Goal: Browse casually

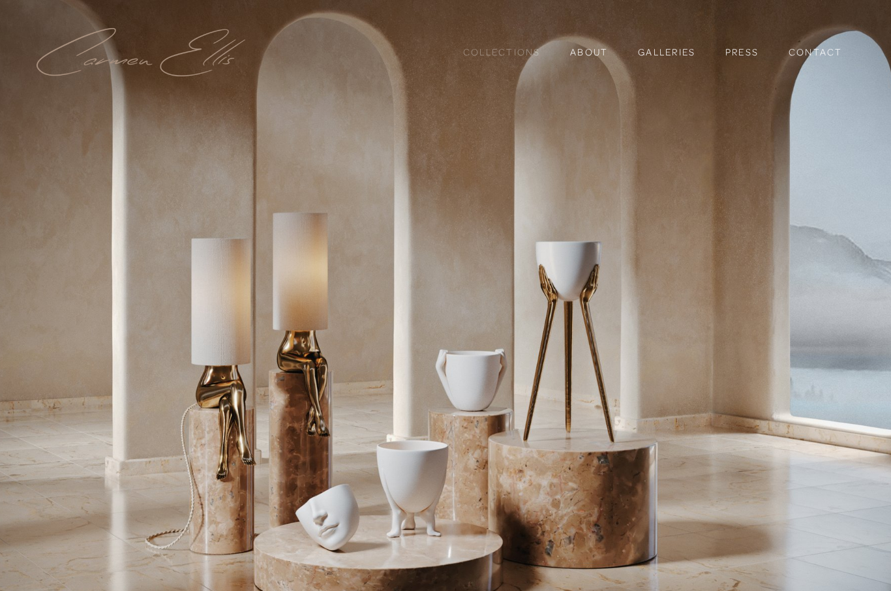
click at [512, 52] on link "Collections" at bounding box center [502, 52] width 78 height 22
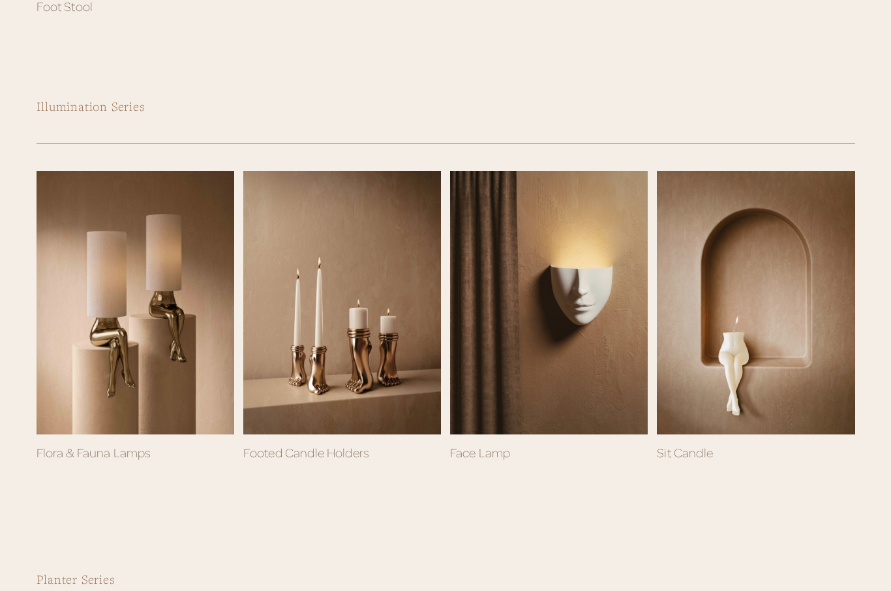
scroll to position [594, 0]
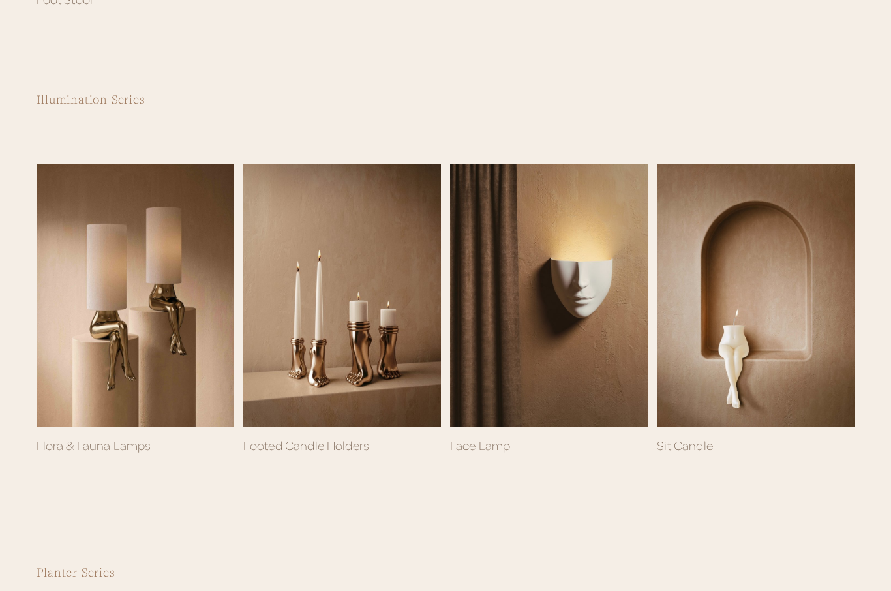
click at [703, 438] on link "Sit Candle" at bounding box center [685, 445] width 56 height 15
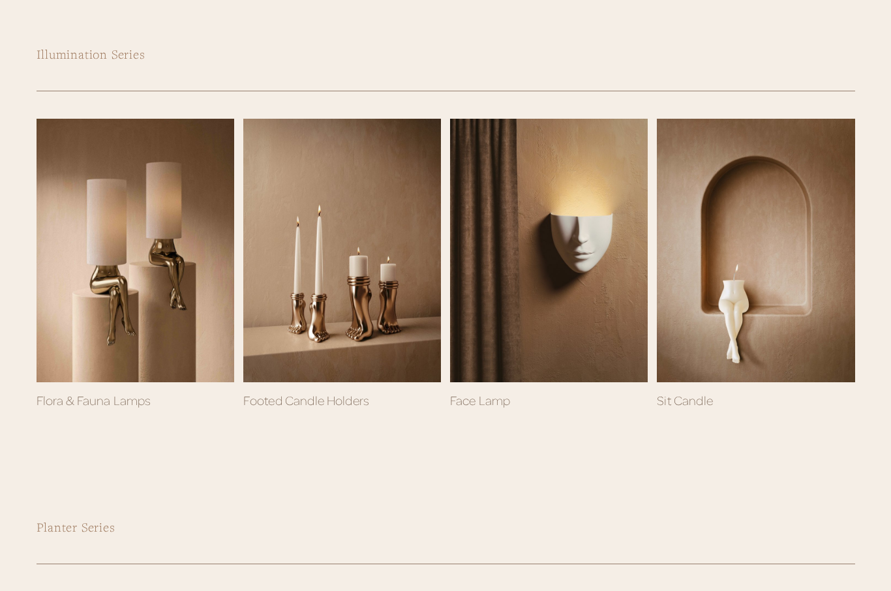
scroll to position [639, 0]
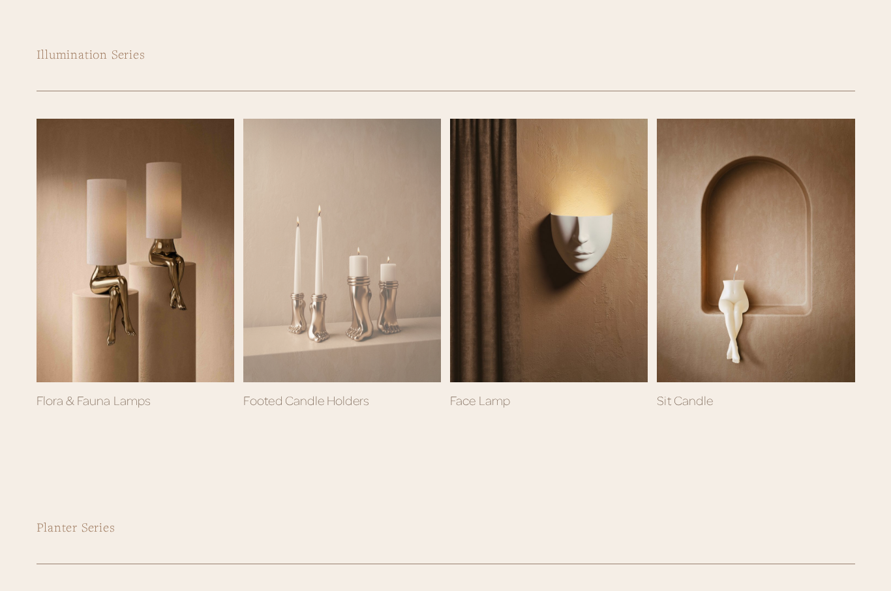
click at [290, 314] on div at bounding box center [342, 251] width 198 height 264
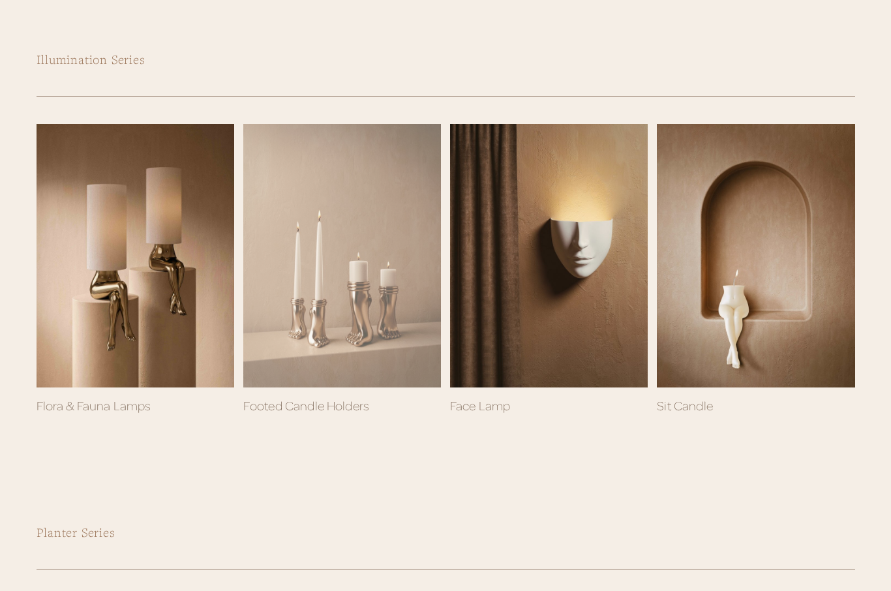
scroll to position [633, 0]
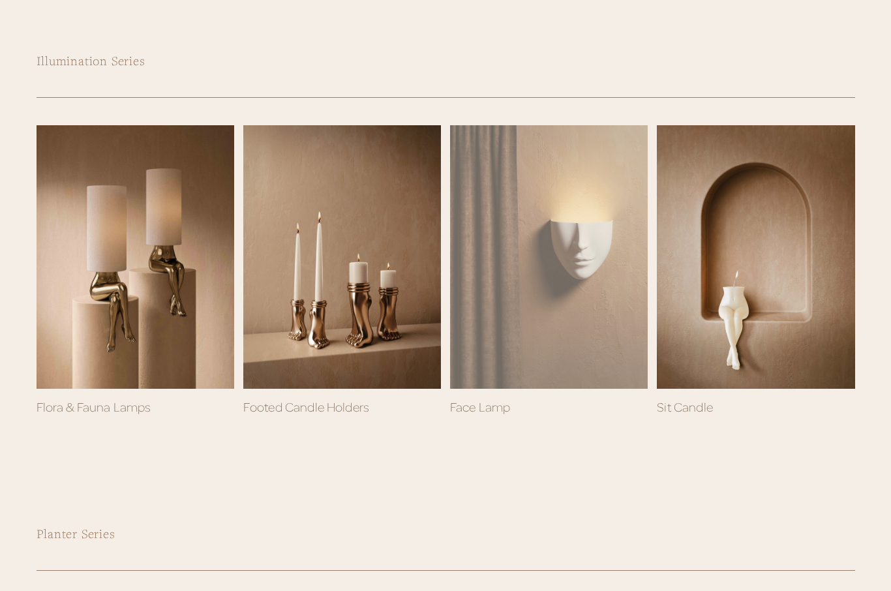
click at [606, 283] on div "Sold Out" at bounding box center [549, 257] width 198 height 264
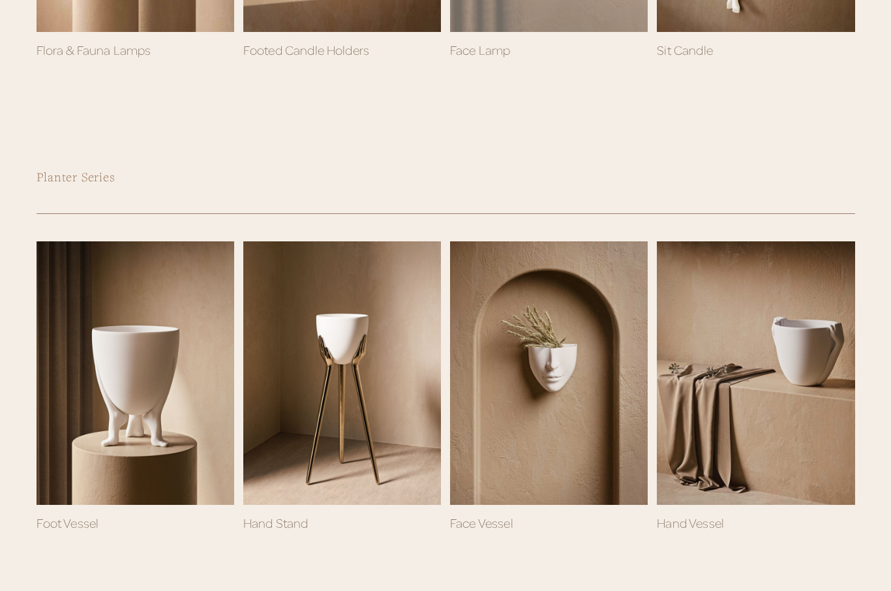
scroll to position [990, 0]
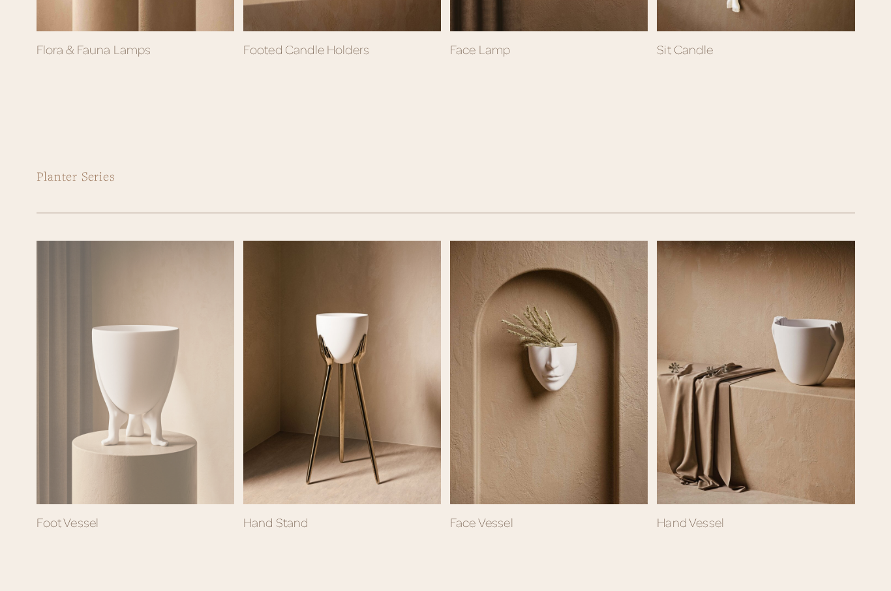
click at [87, 416] on div "Sold Out" at bounding box center [136, 373] width 198 height 264
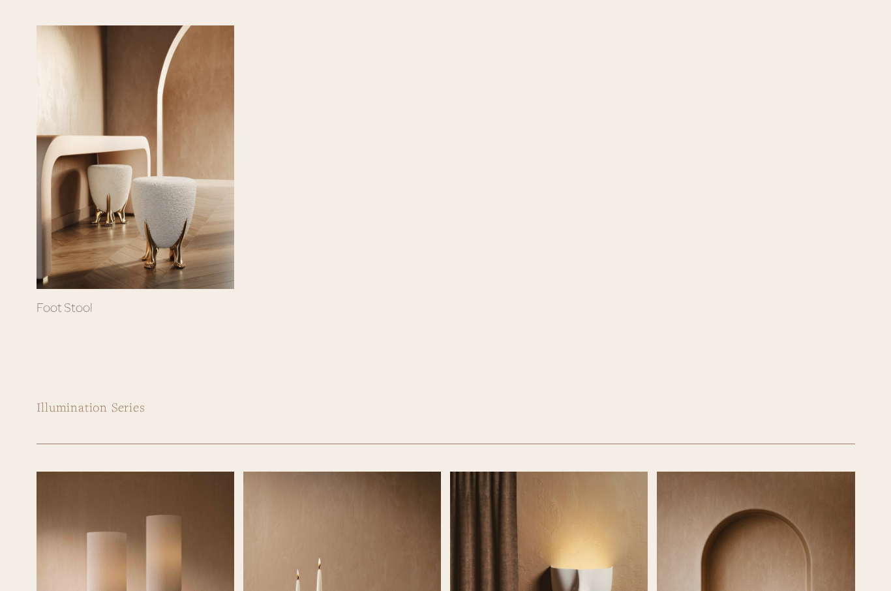
scroll to position [286, 0]
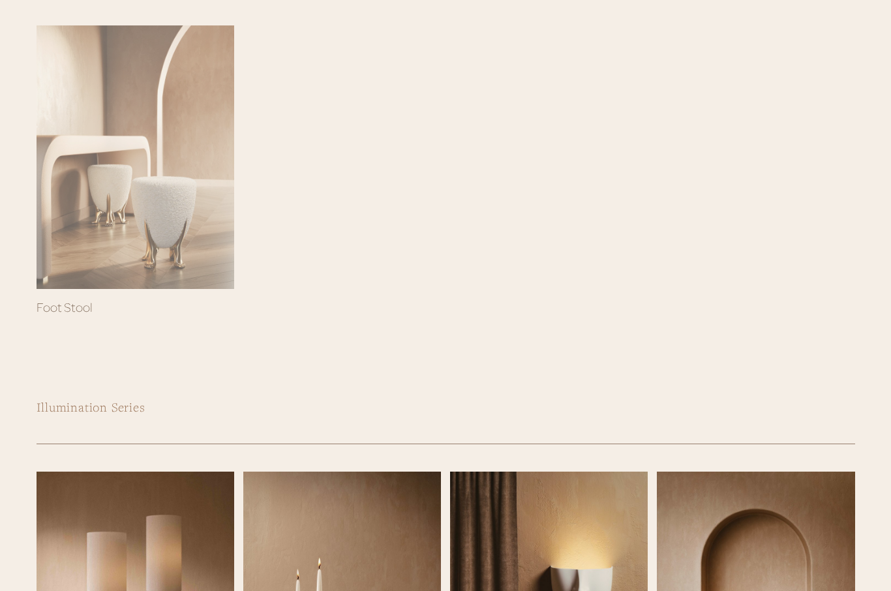
click at [86, 200] on div at bounding box center [136, 157] width 198 height 264
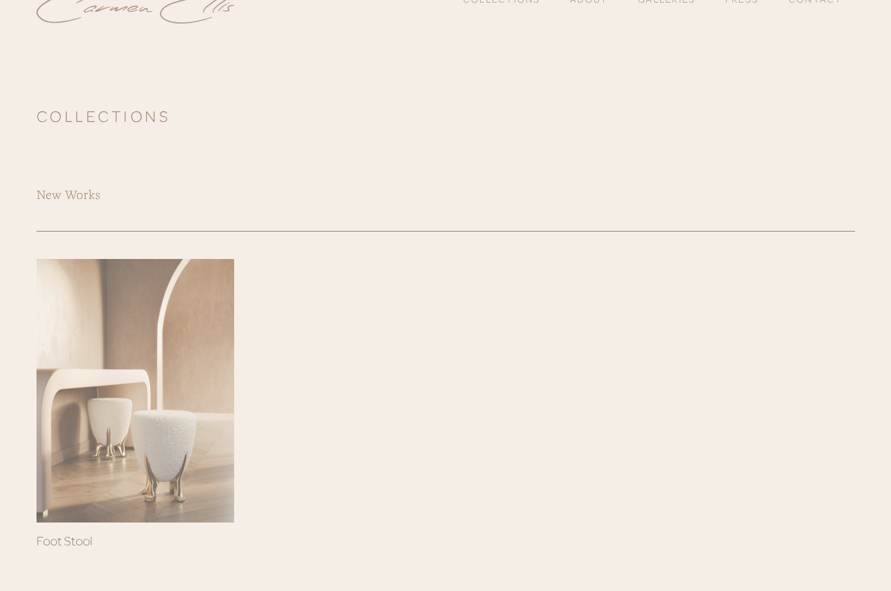
scroll to position [0, 0]
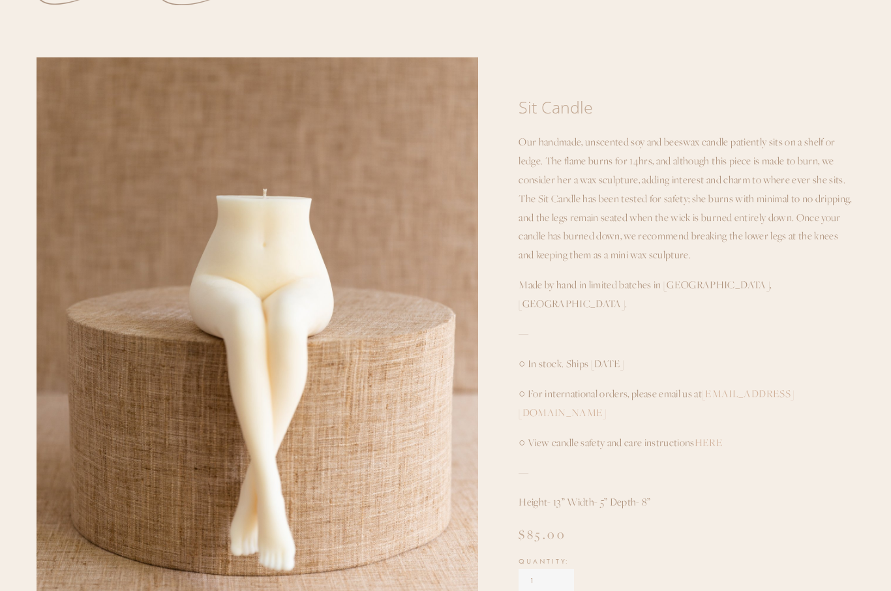
scroll to position [70, 0]
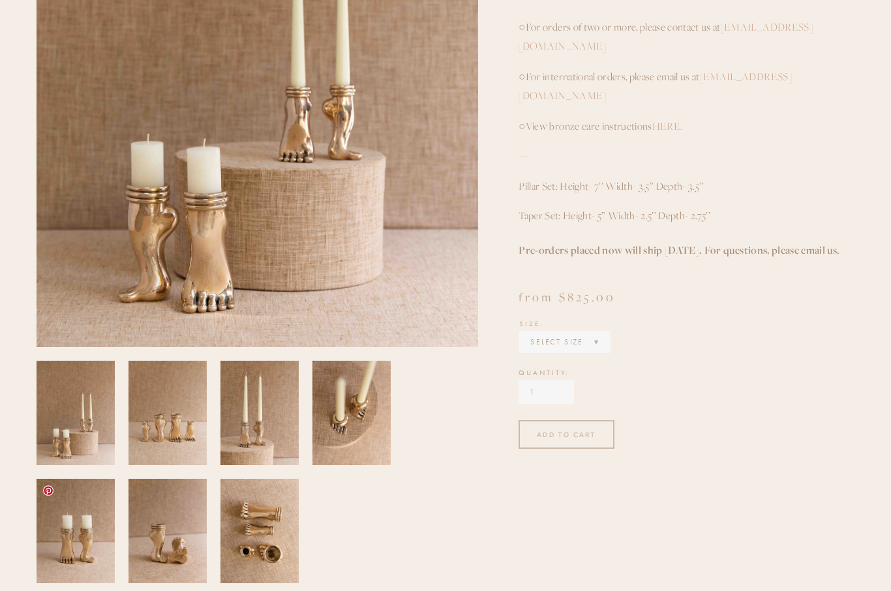
scroll to position [371, 0]
click at [63, 541] on img at bounding box center [76, 531] width 78 height 104
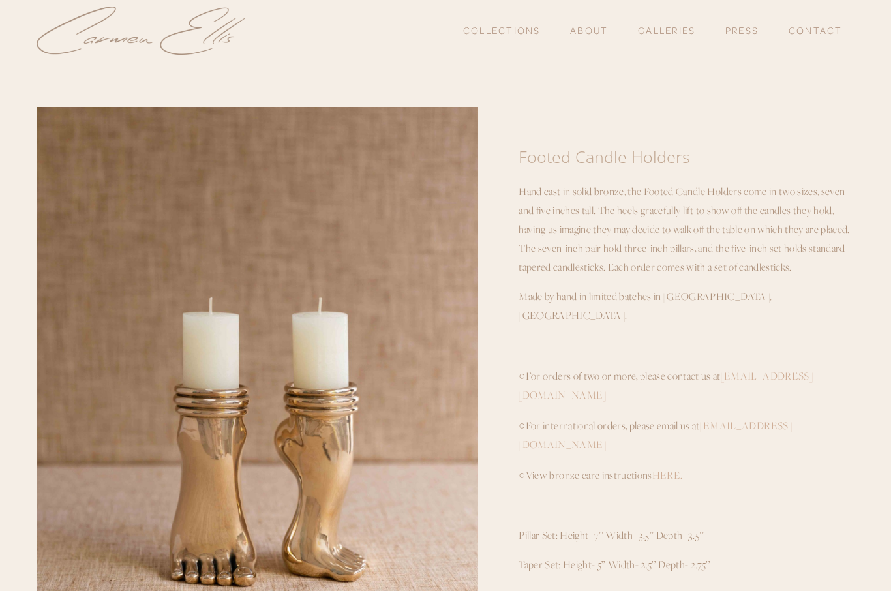
scroll to position [0, 0]
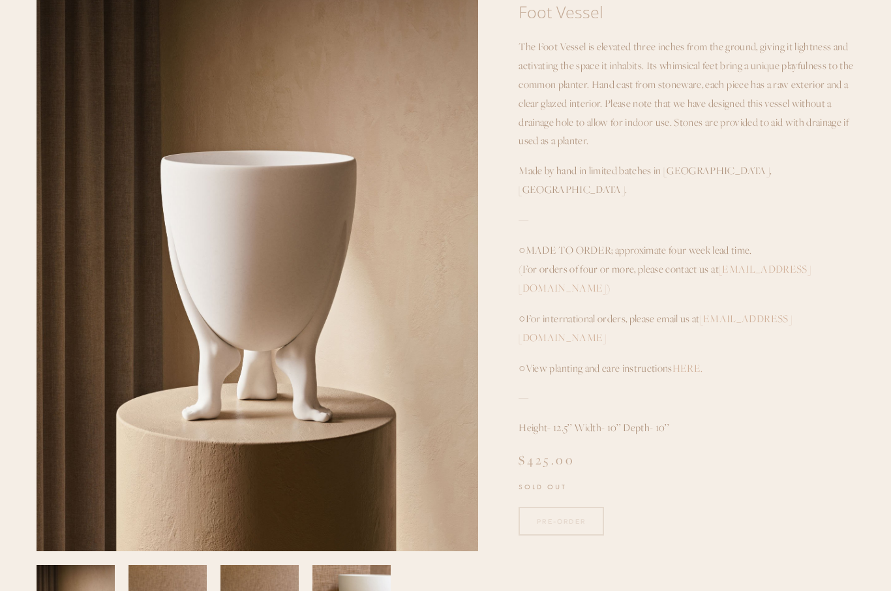
scroll to position [103, 0]
